Goal: Task Accomplishment & Management: Use online tool/utility

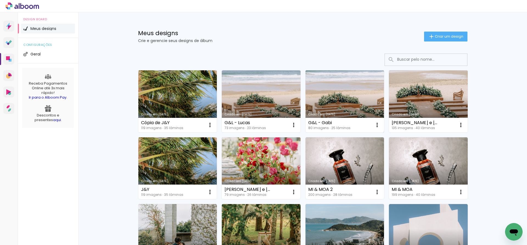
click at [328, 81] on link "Criado em [DATE]" at bounding box center [344, 101] width 79 height 62
